Goal: Check status

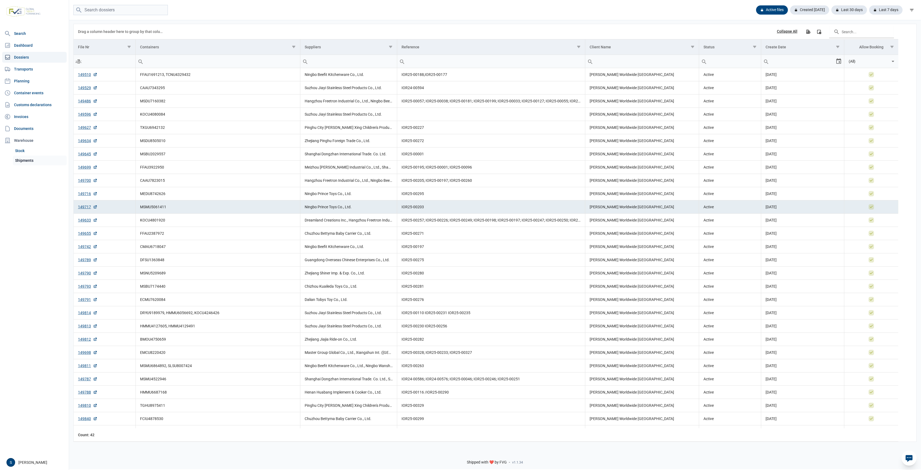
click at [28, 164] on link "Shipments" at bounding box center [40, 160] width 54 height 10
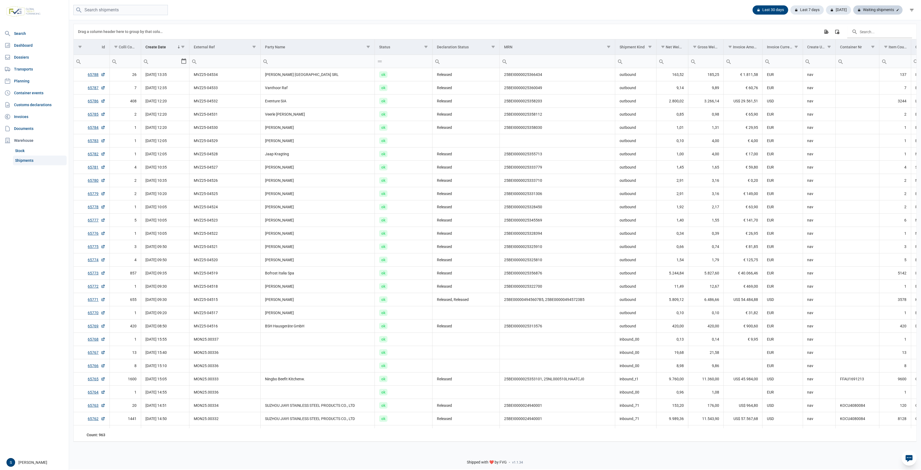
click at [889, 12] on div "Waiting shipments" at bounding box center [877, 9] width 49 height 9
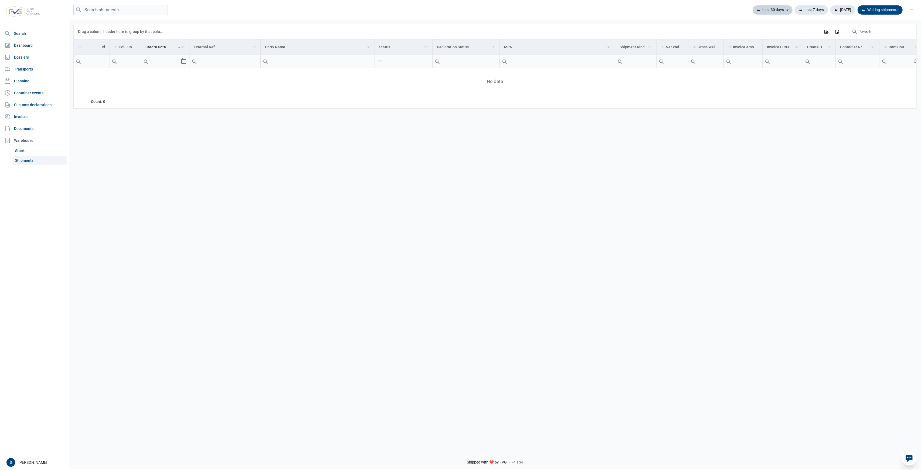
click at [783, 7] on div "Last 30 days" at bounding box center [773, 9] width 40 height 9
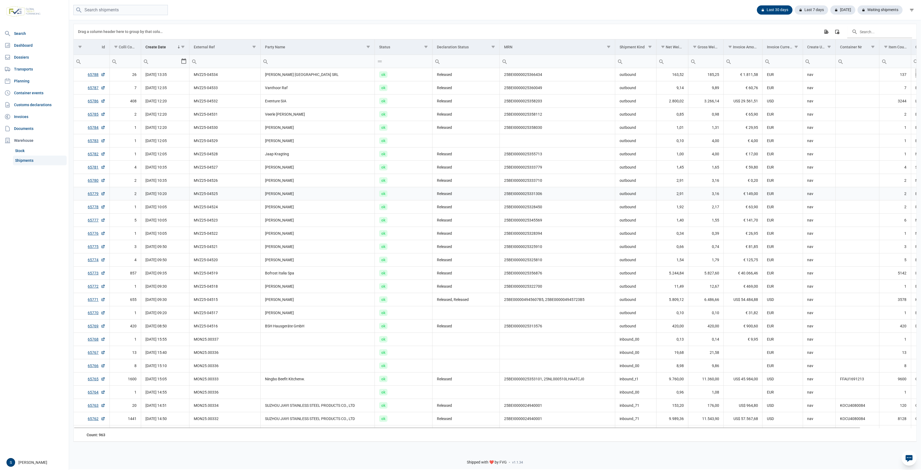
click at [371, 194] on td "[PERSON_NAME]" at bounding box center [318, 193] width 114 height 13
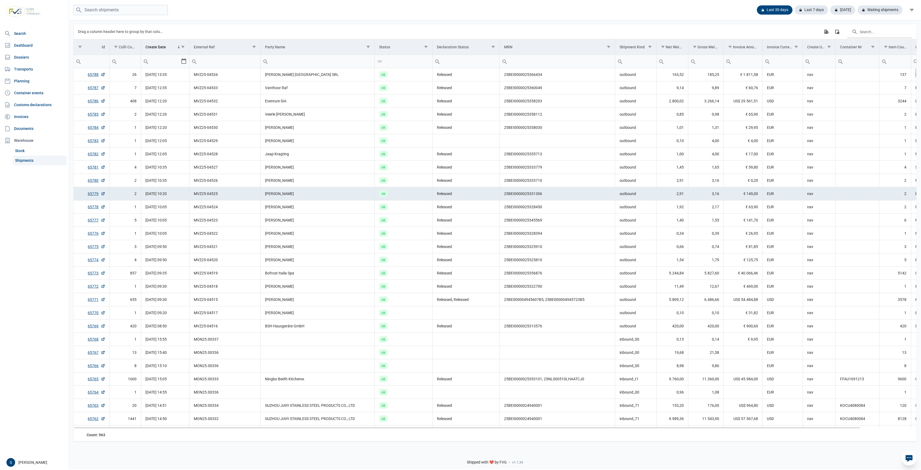
click at [387, 188] on td "ok" at bounding box center [404, 193] width 58 height 13
click at [363, 94] on td "Vanthoor Raf" at bounding box center [318, 87] width 114 height 13
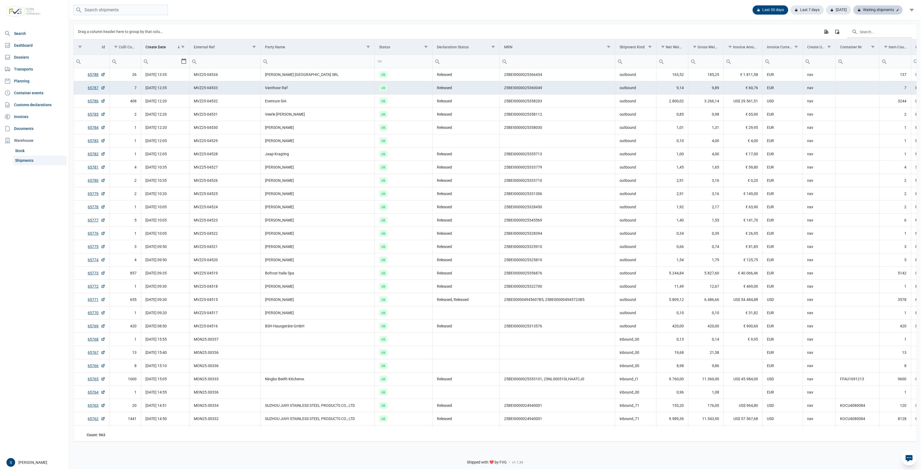
click at [884, 10] on div "Waiting shipments" at bounding box center [877, 9] width 49 height 9
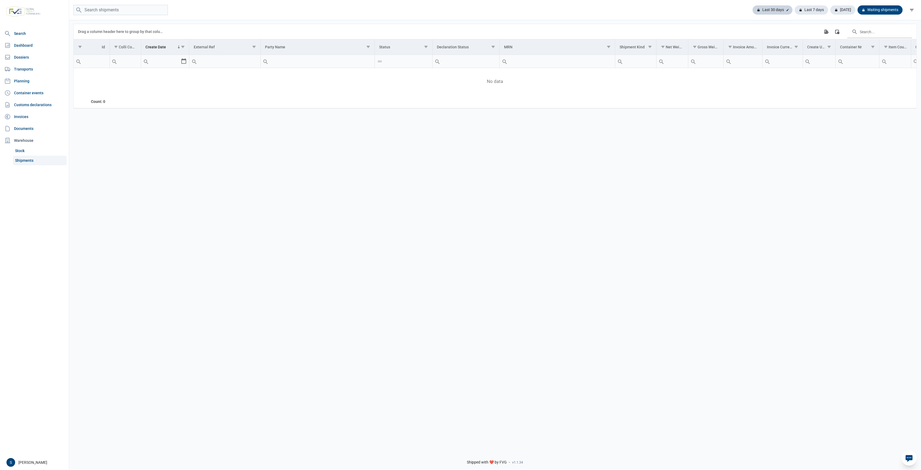
click at [762, 12] on div "Last 30 days" at bounding box center [773, 9] width 40 height 9
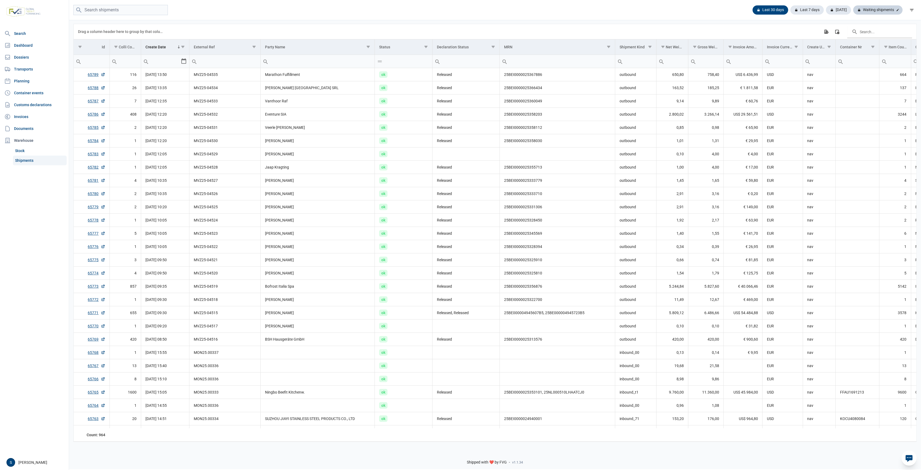
click at [884, 11] on div "Waiting shipments" at bounding box center [877, 9] width 49 height 9
